Goal: Information Seeking & Learning: Learn about a topic

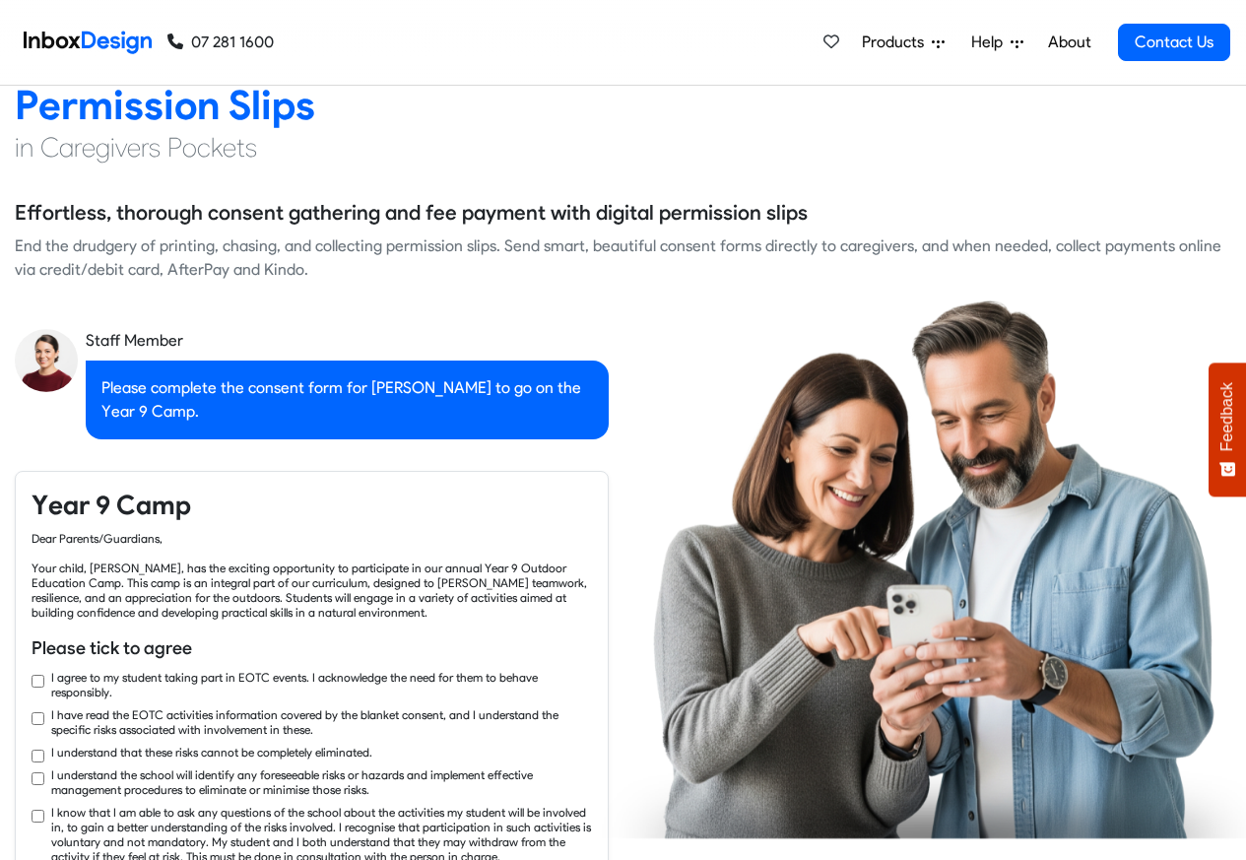
scroll to position [2837, 0]
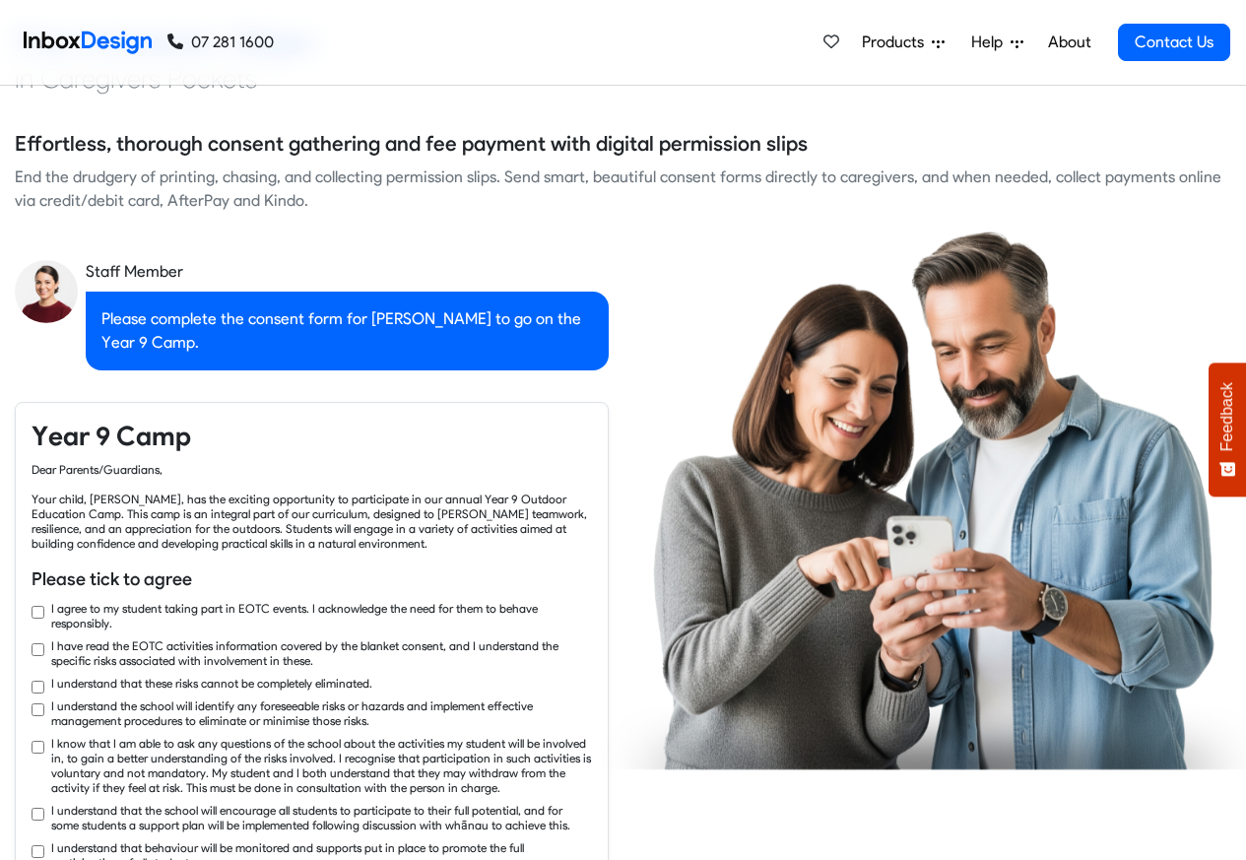
checkbox input "true"
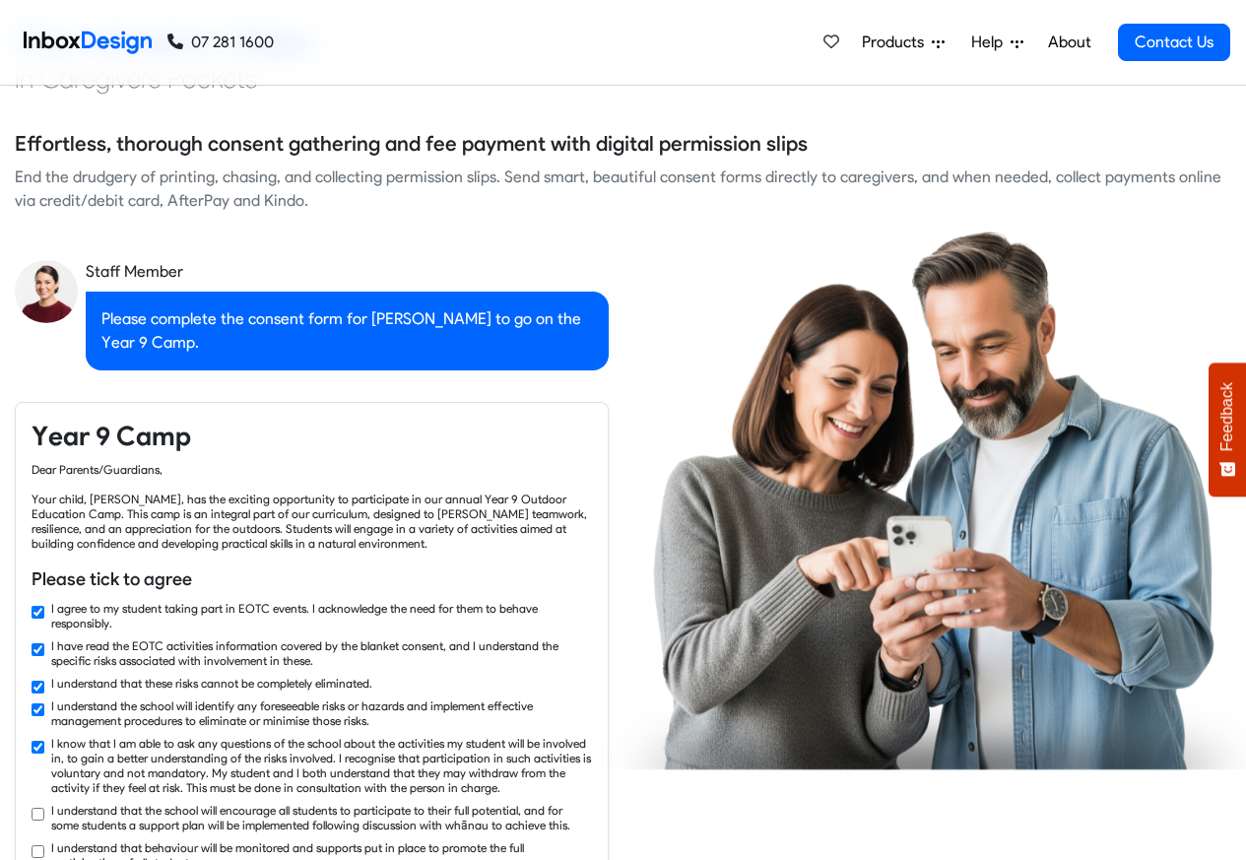
checkbox input "true"
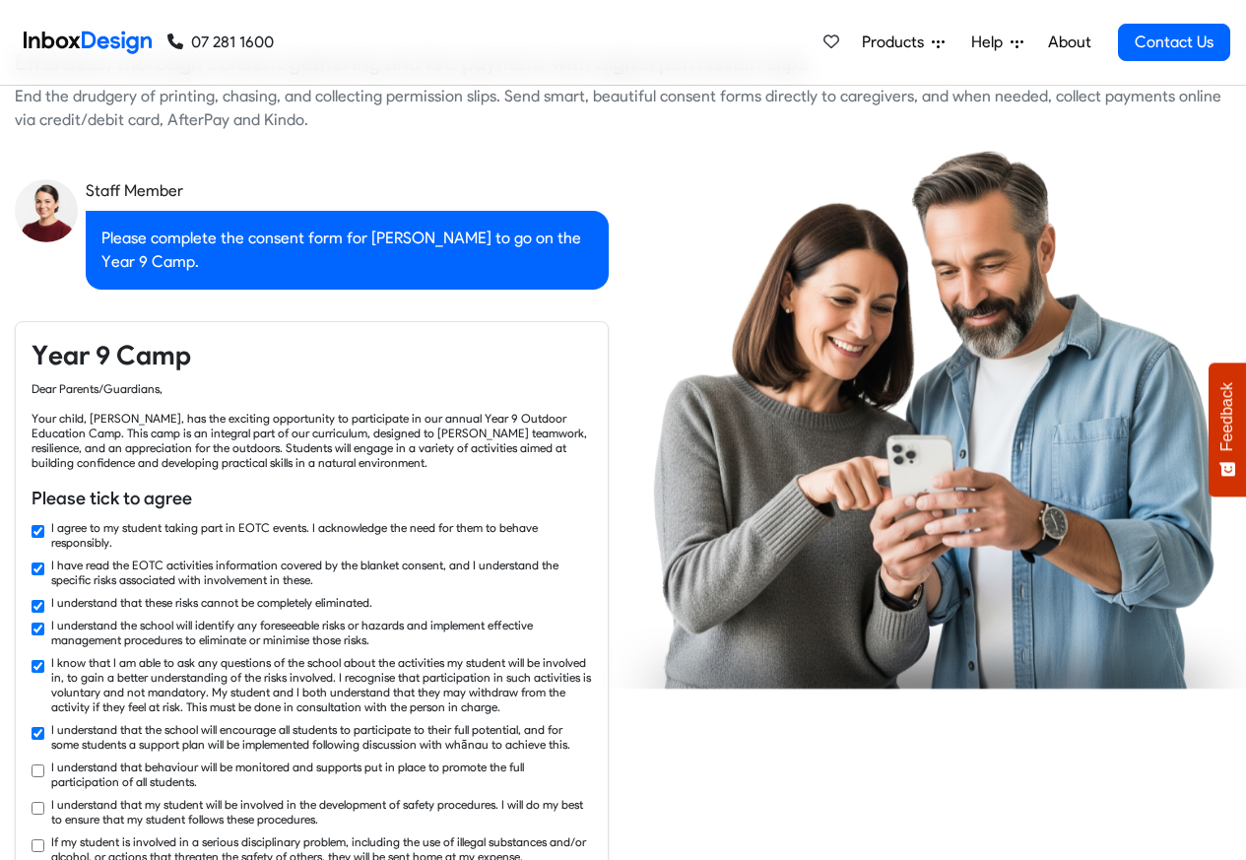
checkbox input "true"
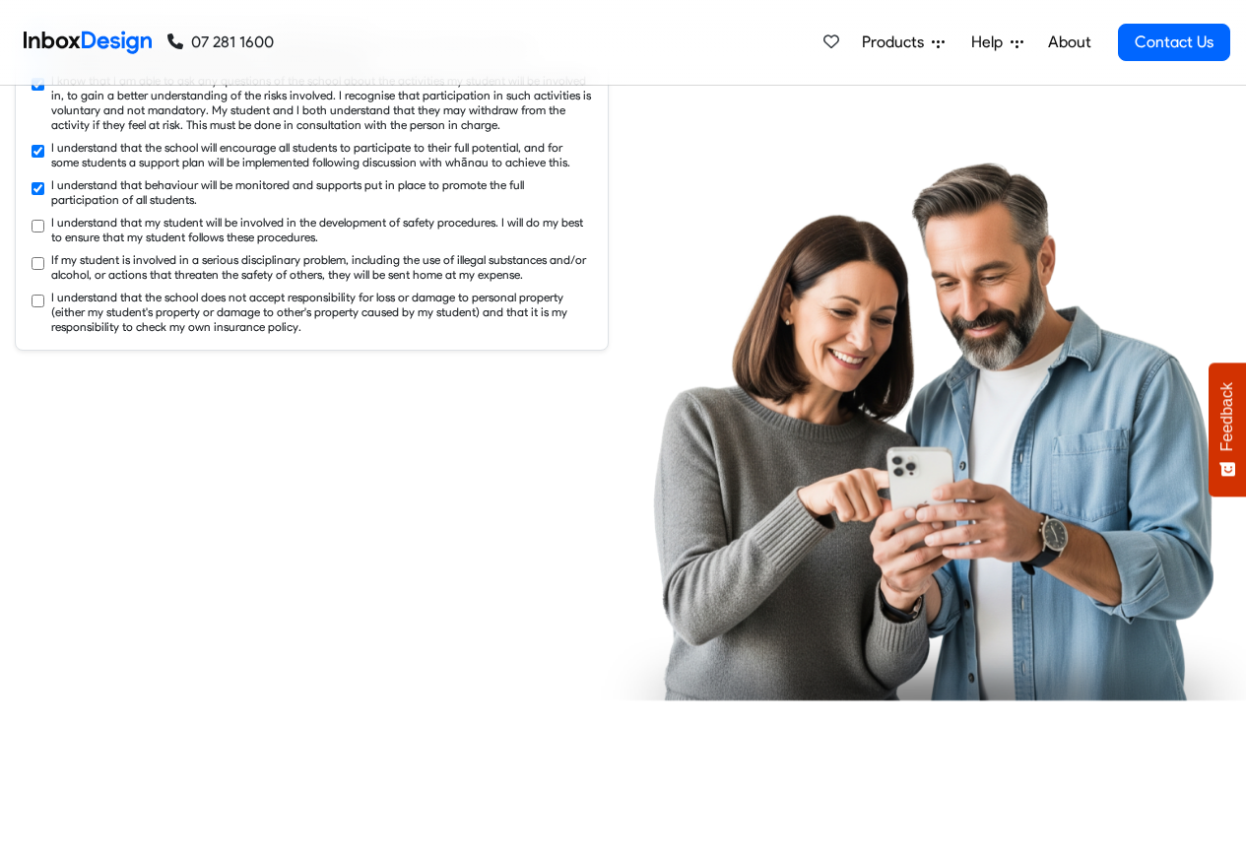
checkbox input "true"
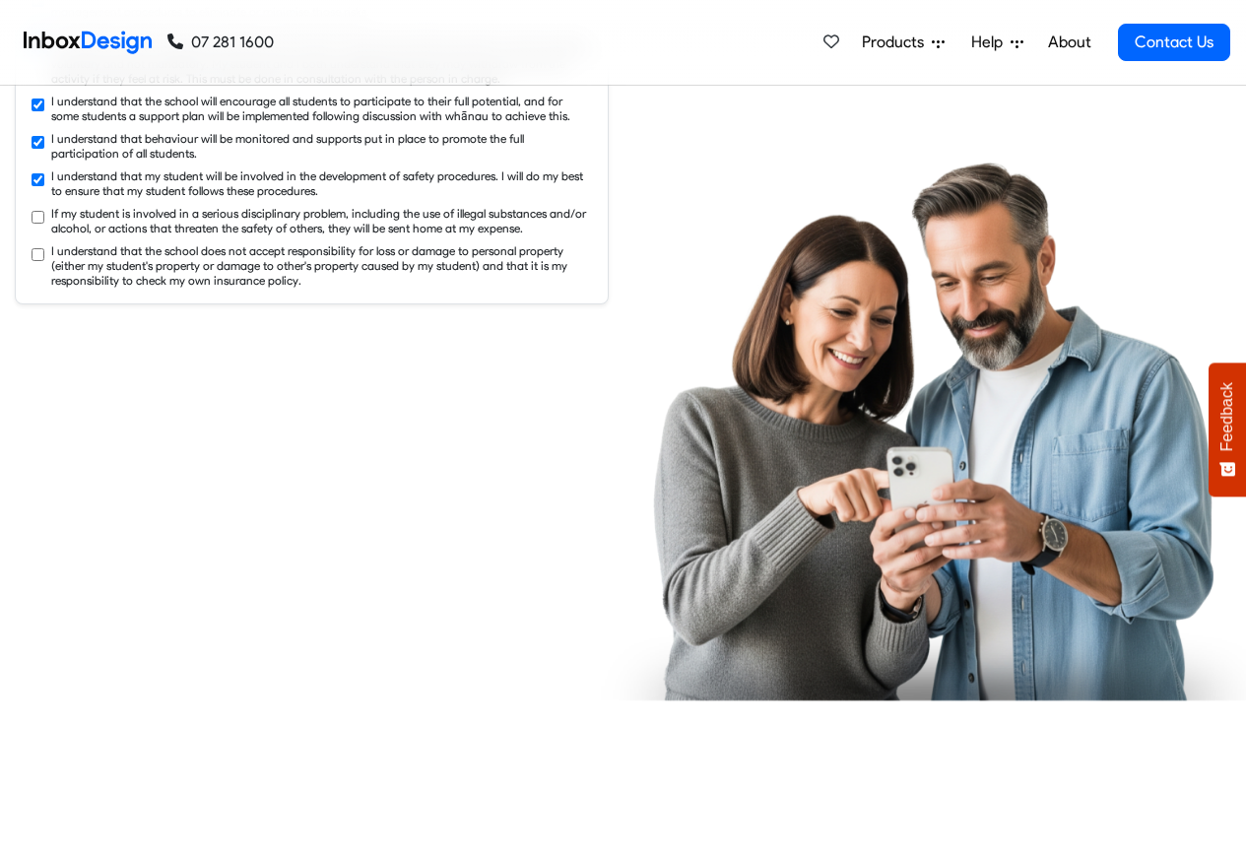
checkbox input "true"
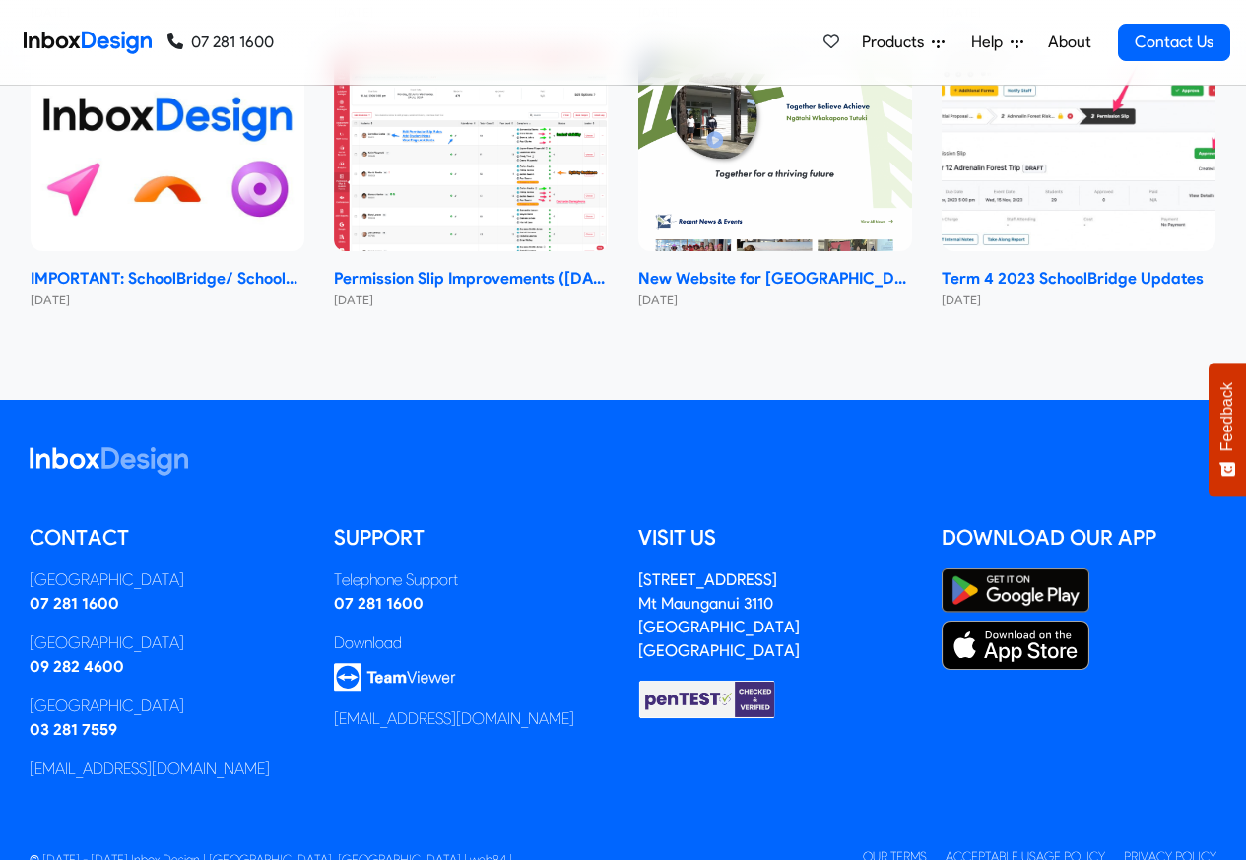
scroll to position [11758, 0]
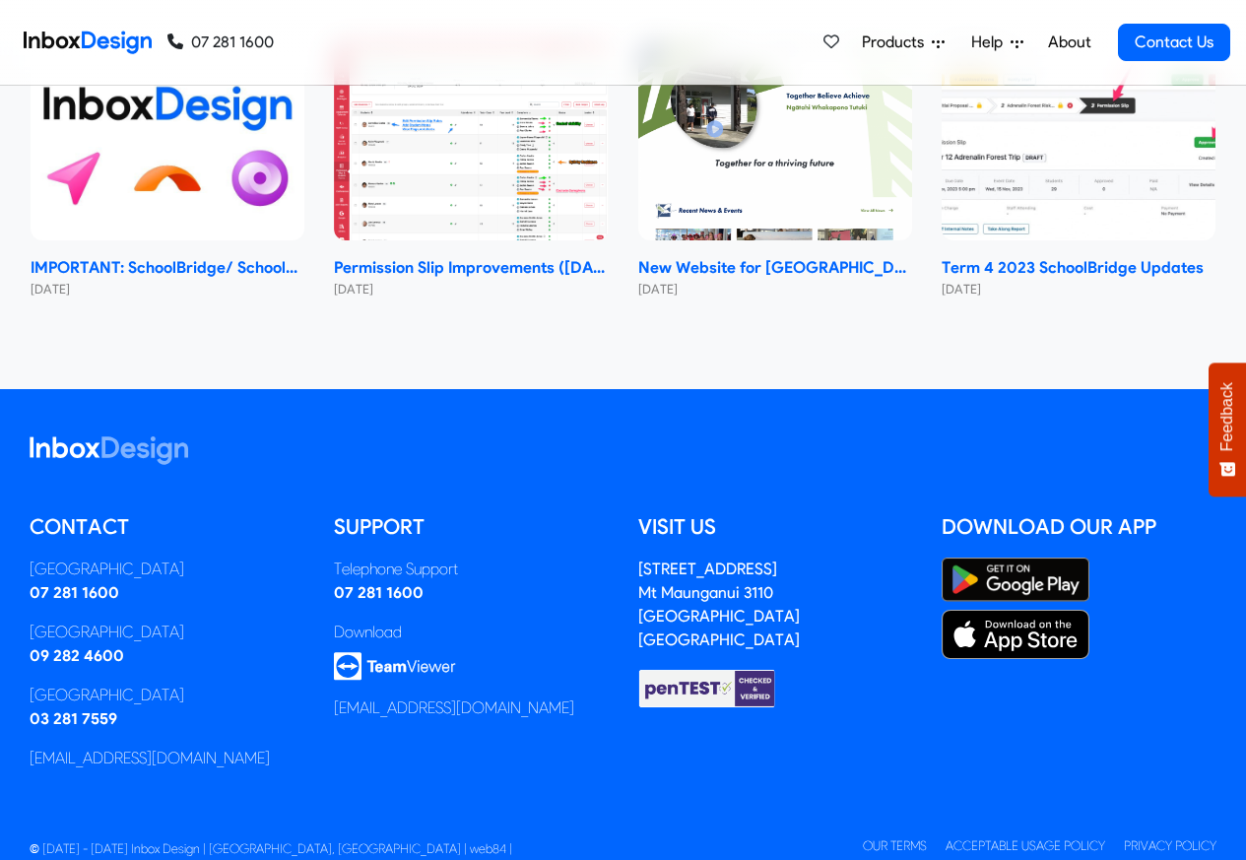
click at [1224, 15] on div "Products Mobile APP Pricing Free Webinars & Training Browse all Features Login …" at bounding box center [1023, 42] width 416 height 85
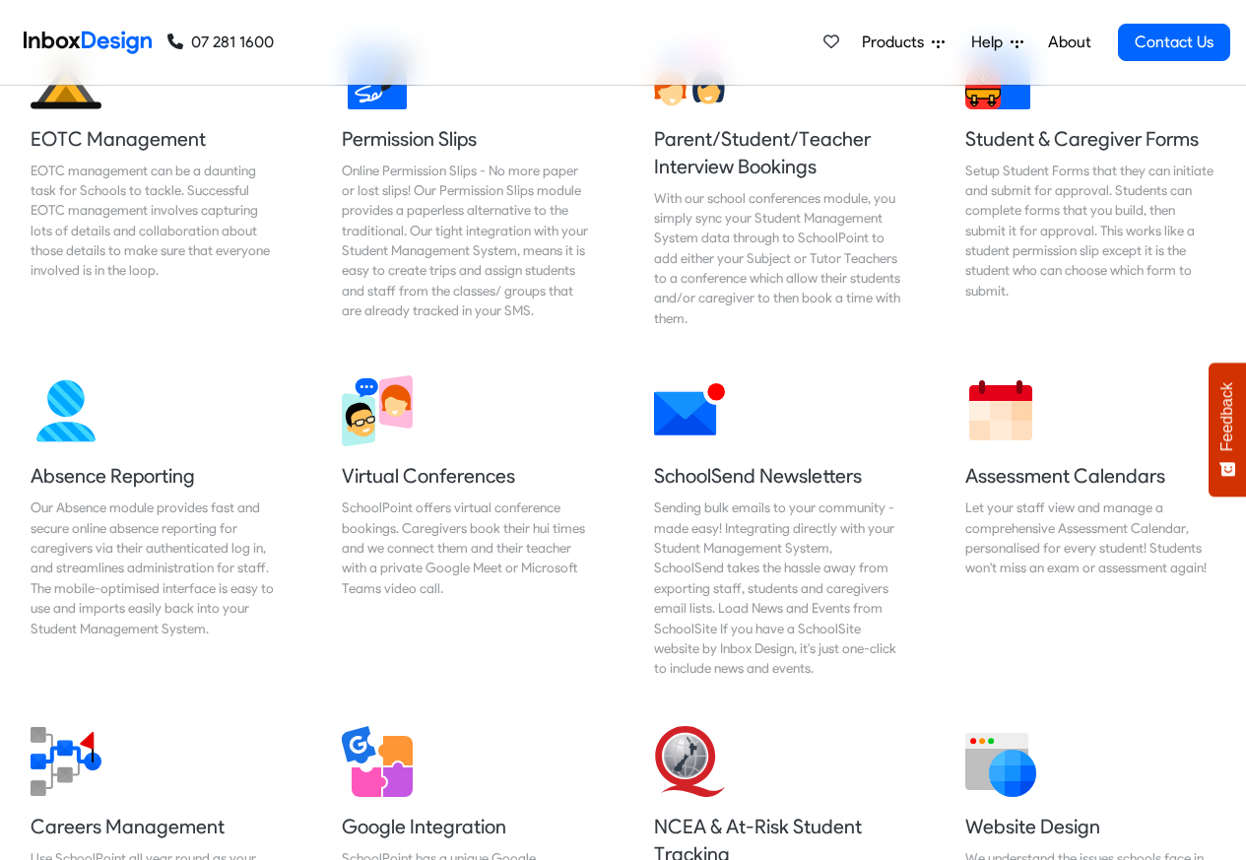
checkbox input "false"
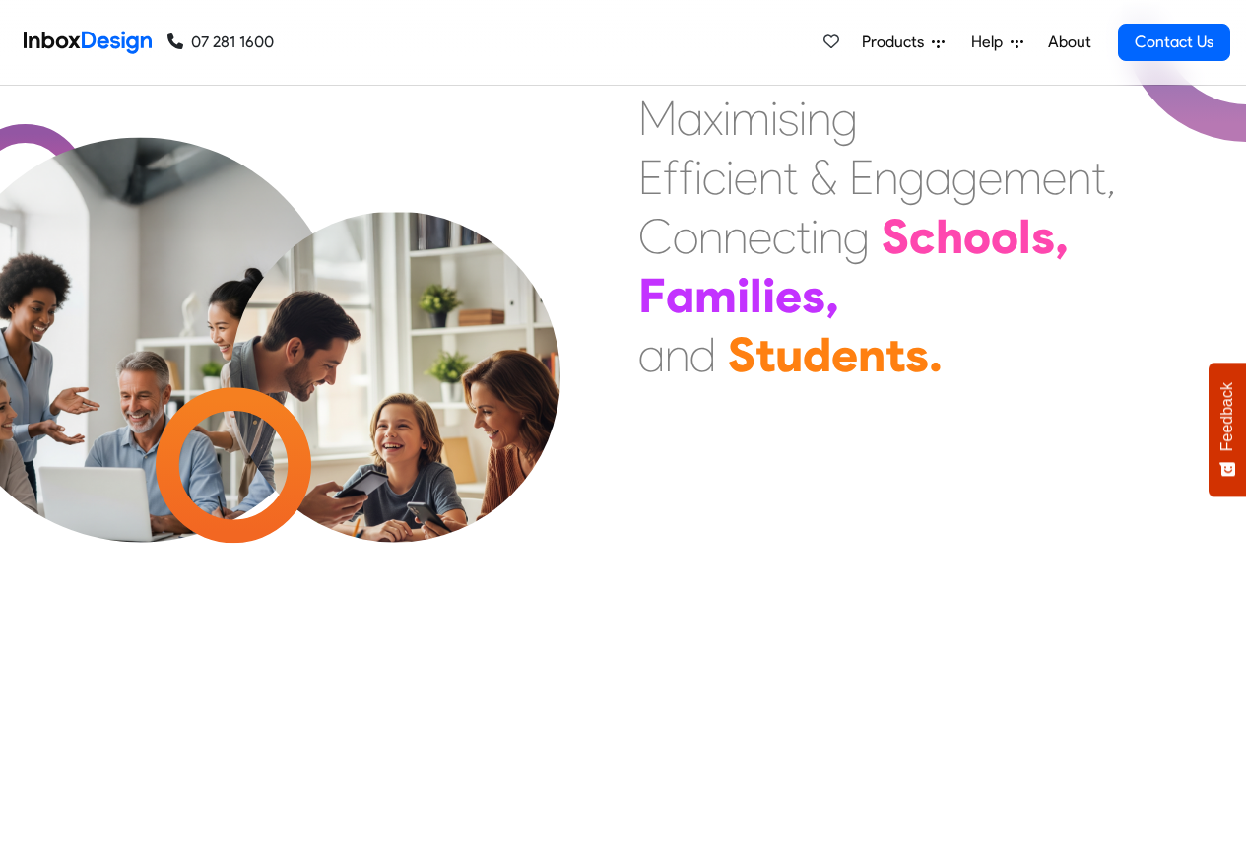
checkbox input "false"
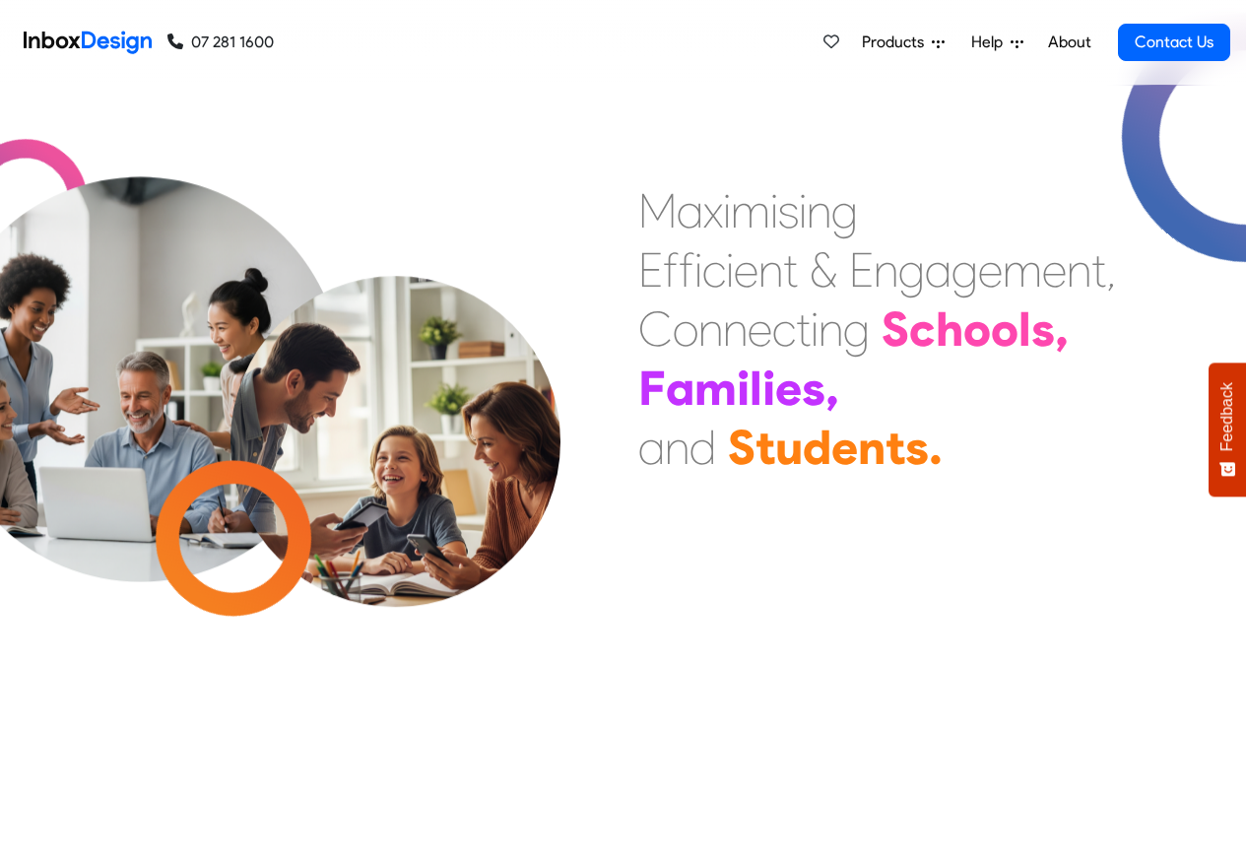
checkbox input "false"
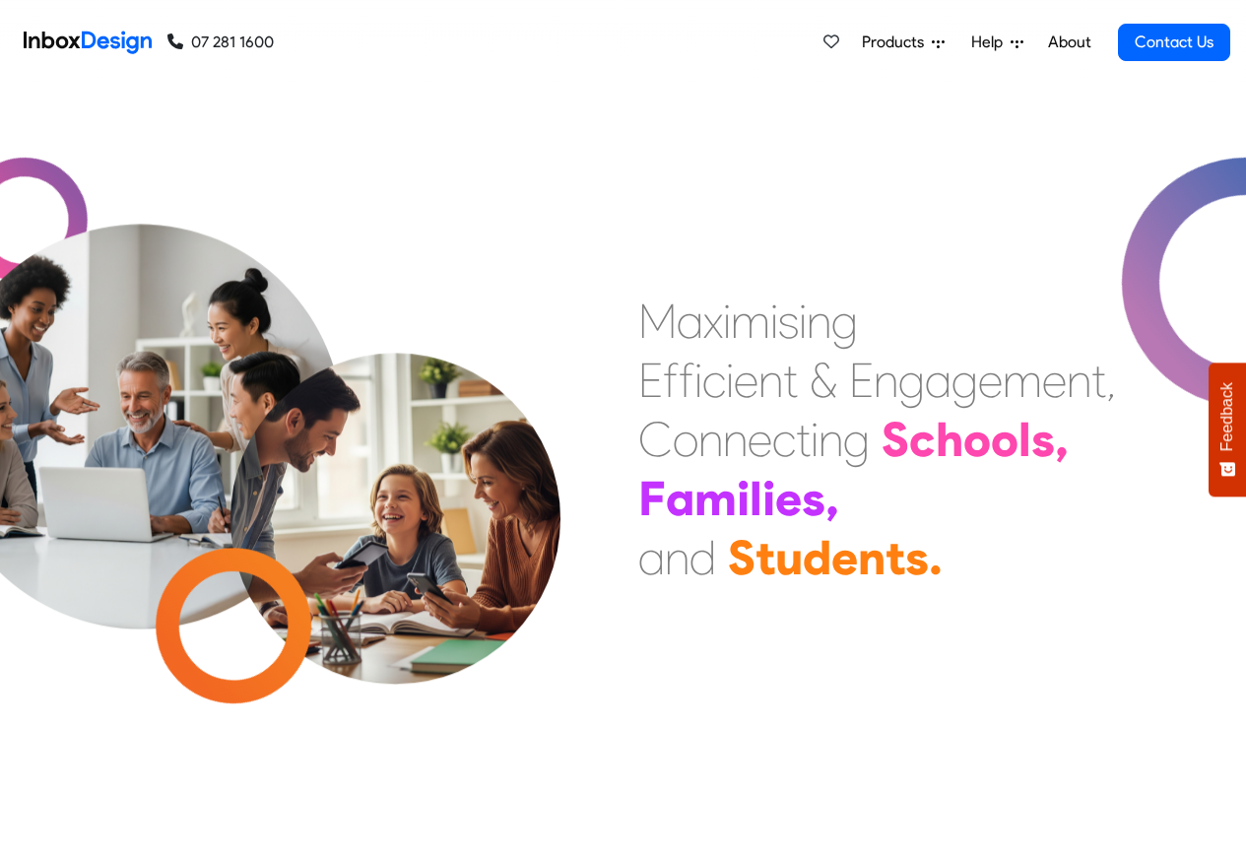
checkbox input "false"
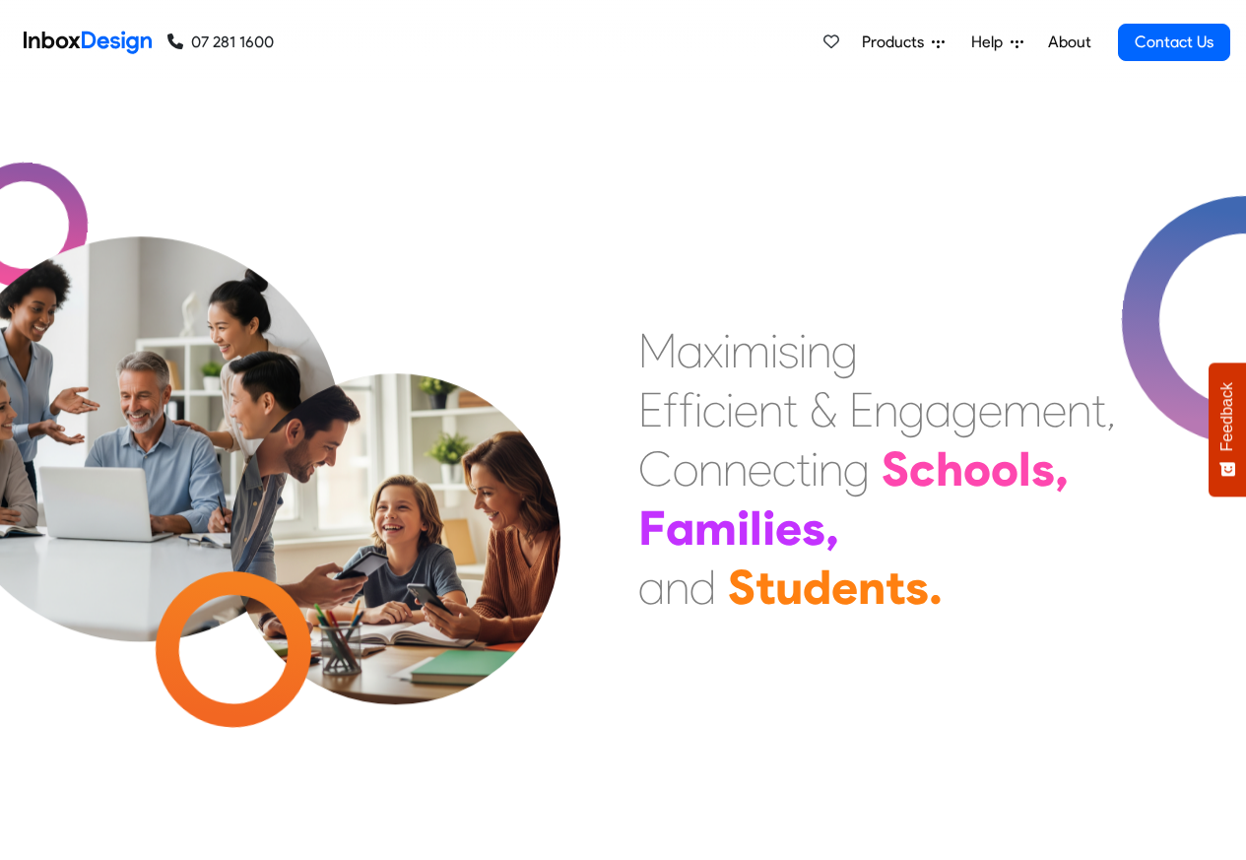
checkbox input "false"
